Goal: Transaction & Acquisition: Purchase product/service

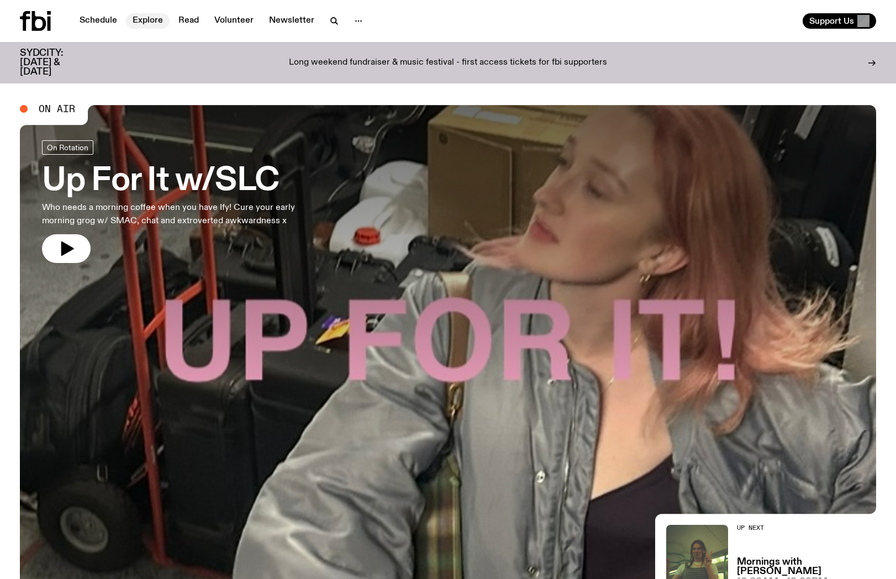
click at [152, 15] on link "Explore" at bounding box center [148, 20] width 44 height 15
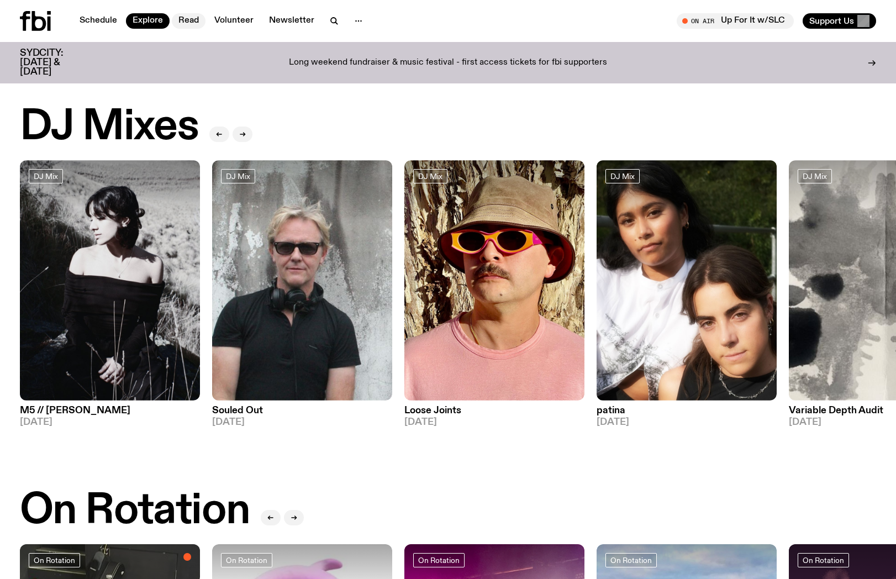
click at [192, 25] on link "Read" at bounding box center [189, 20] width 34 height 15
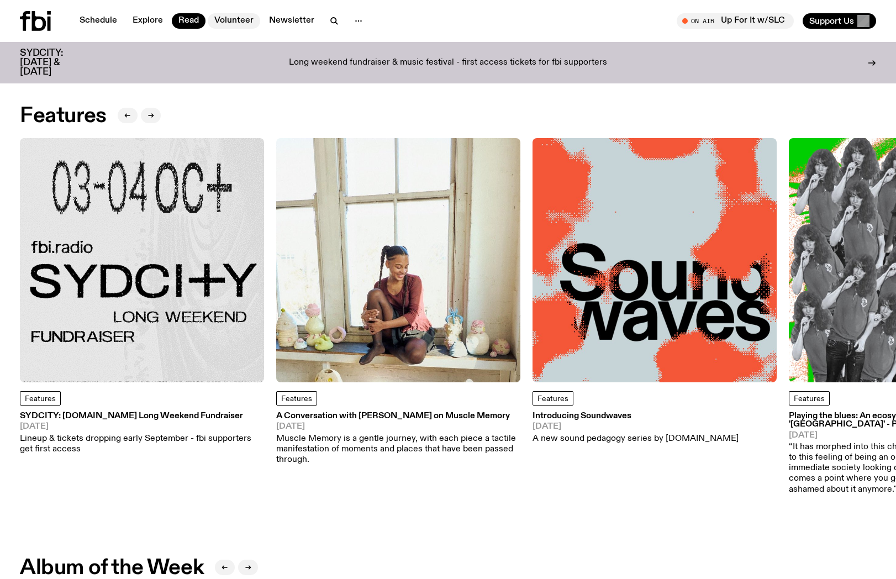
click at [227, 24] on link "Volunteer" at bounding box center [234, 20] width 53 height 15
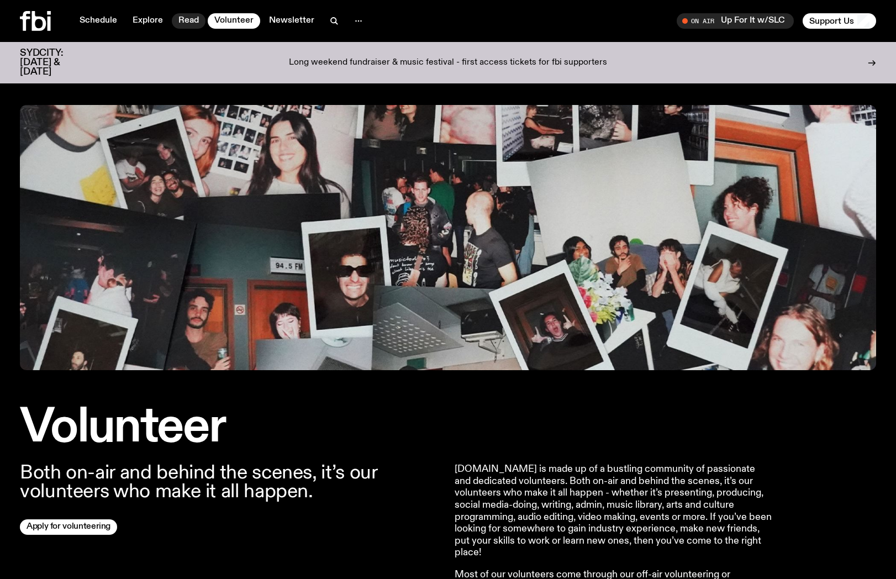
click at [196, 24] on link "Read" at bounding box center [189, 20] width 34 height 15
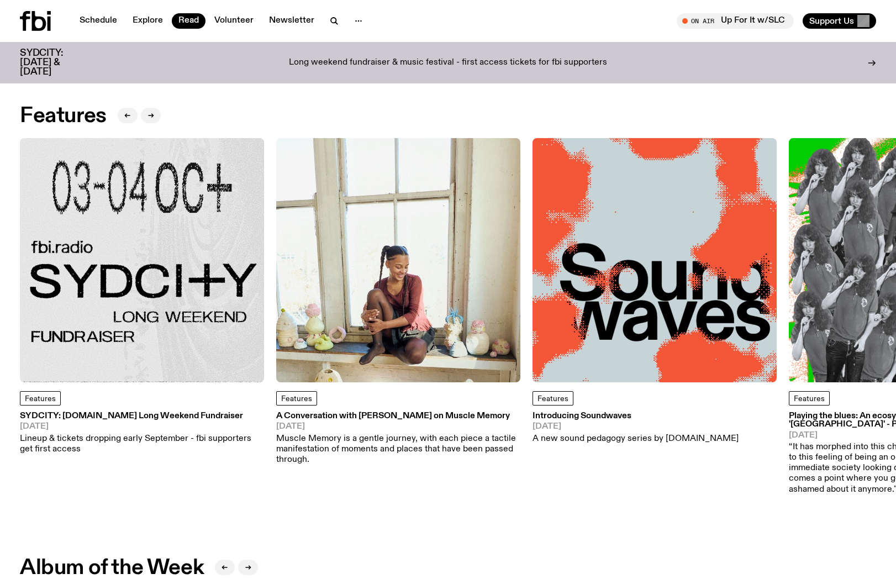
click at [440, 232] on img at bounding box center [398, 260] width 244 height 244
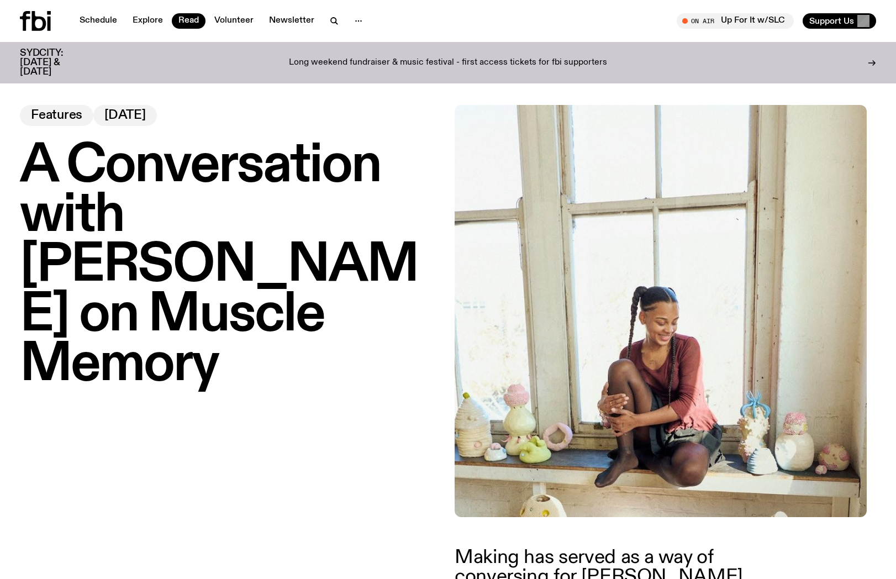
click at [461, 69] on div "SYDCITY: [DATE] & [DATE] Long weekend fundraiser & music festival - first acces…" at bounding box center [448, 62] width 857 height 41
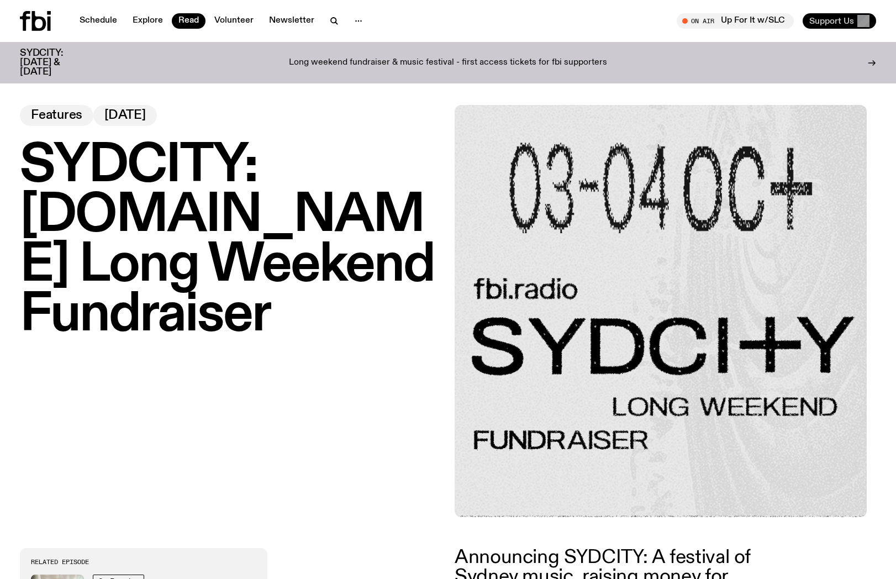
click at [844, 19] on span "Support Us" at bounding box center [832, 21] width 45 height 10
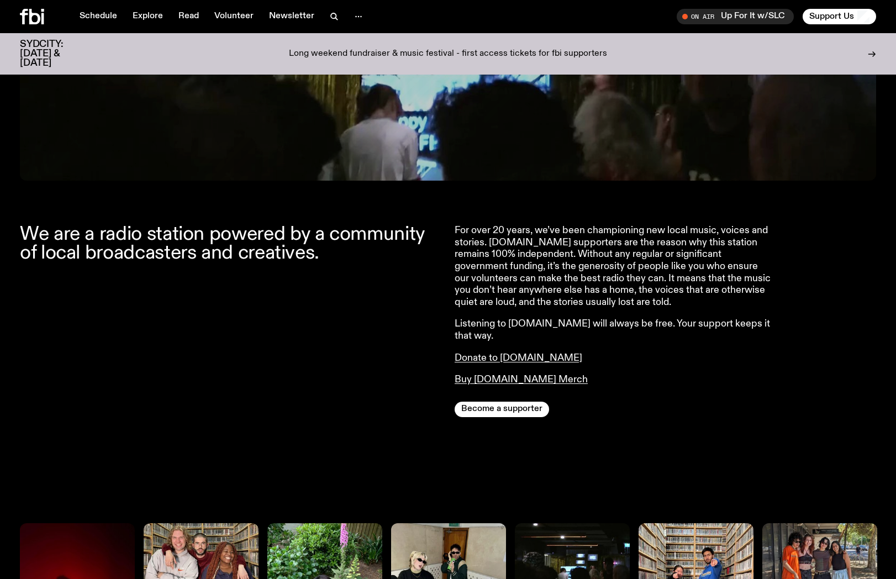
scroll to position [320, 0]
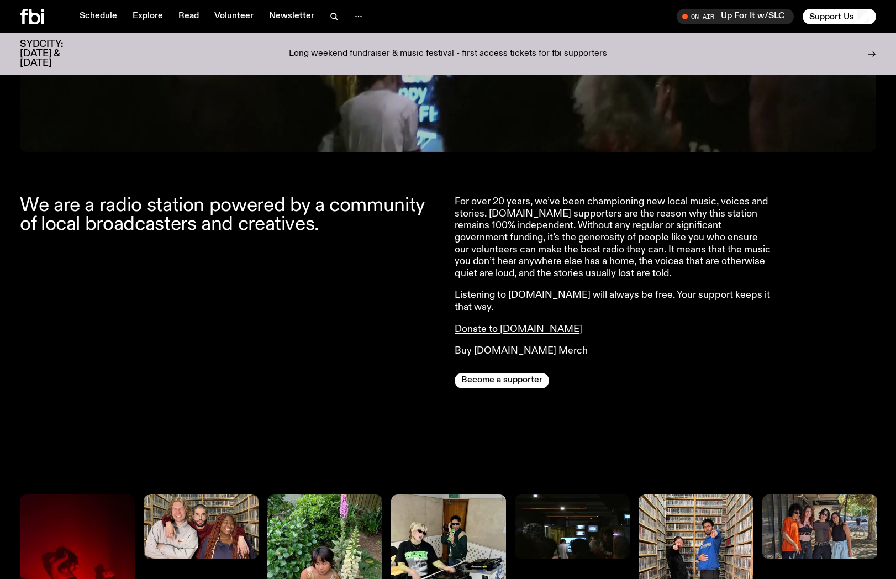
click at [498, 346] on link "Buy fbi.radio Merch" at bounding box center [521, 351] width 133 height 10
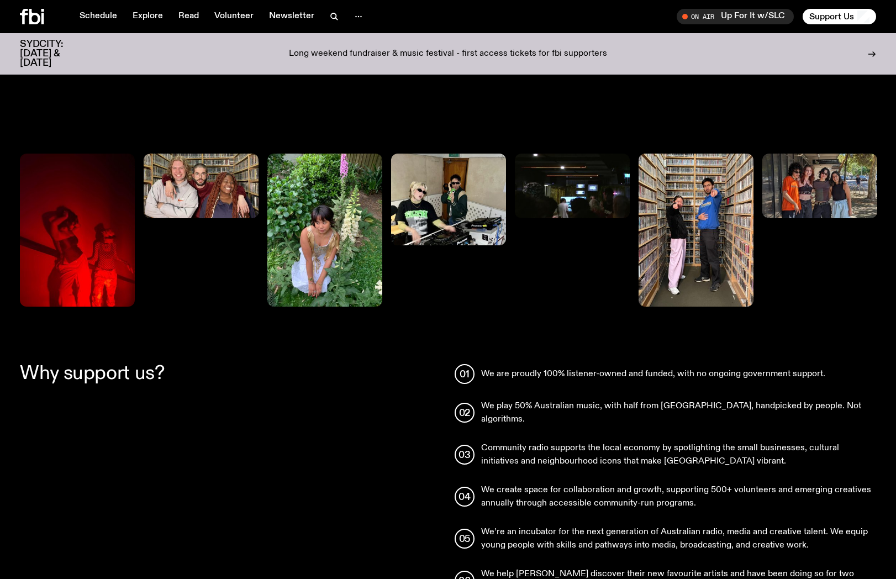
scroll to position [0, 0]
